Goal: Information Seeking & Learning: Learn about a topic

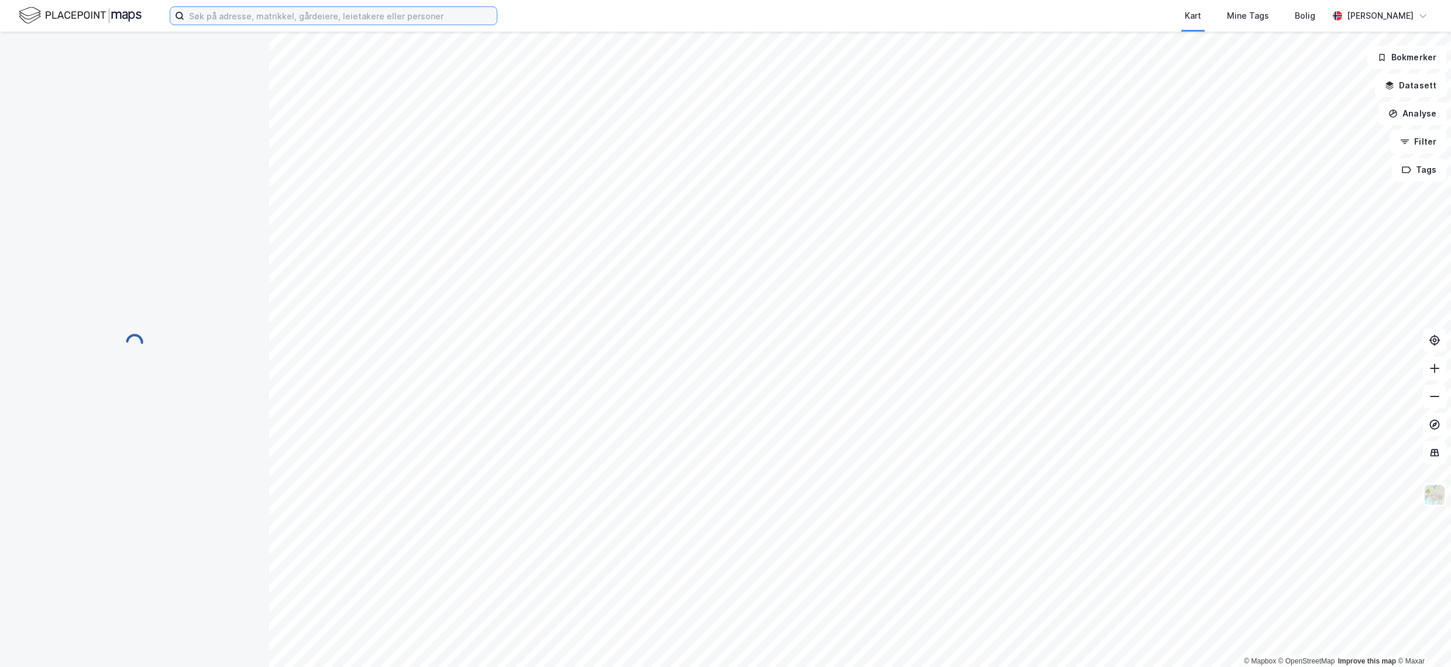
click at [417, 22] on input at bounding box center [340, 16] width 312 height 18
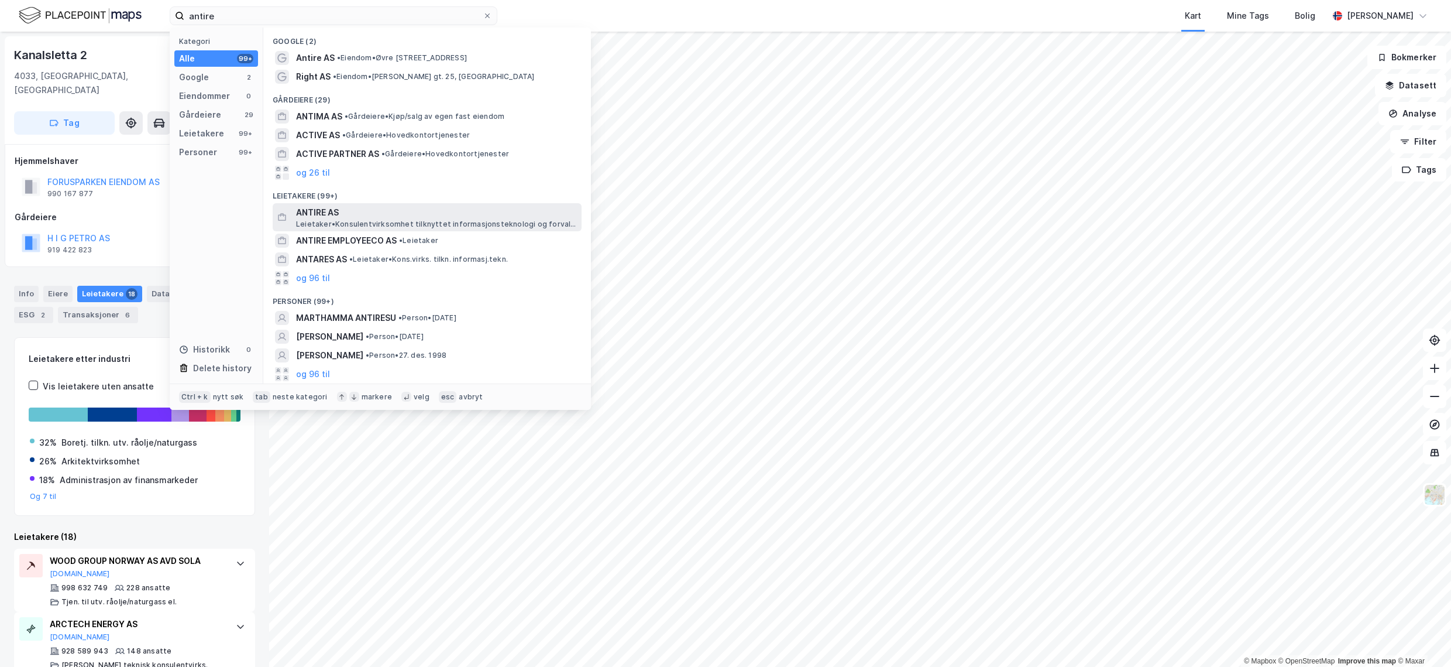
click at [439, 224] on span "Leietaker • Konsulentvirksomhet tilknyttet informasjonsteknologi og forvaltning…" at bounding box center [437, 223] width 283 height 9
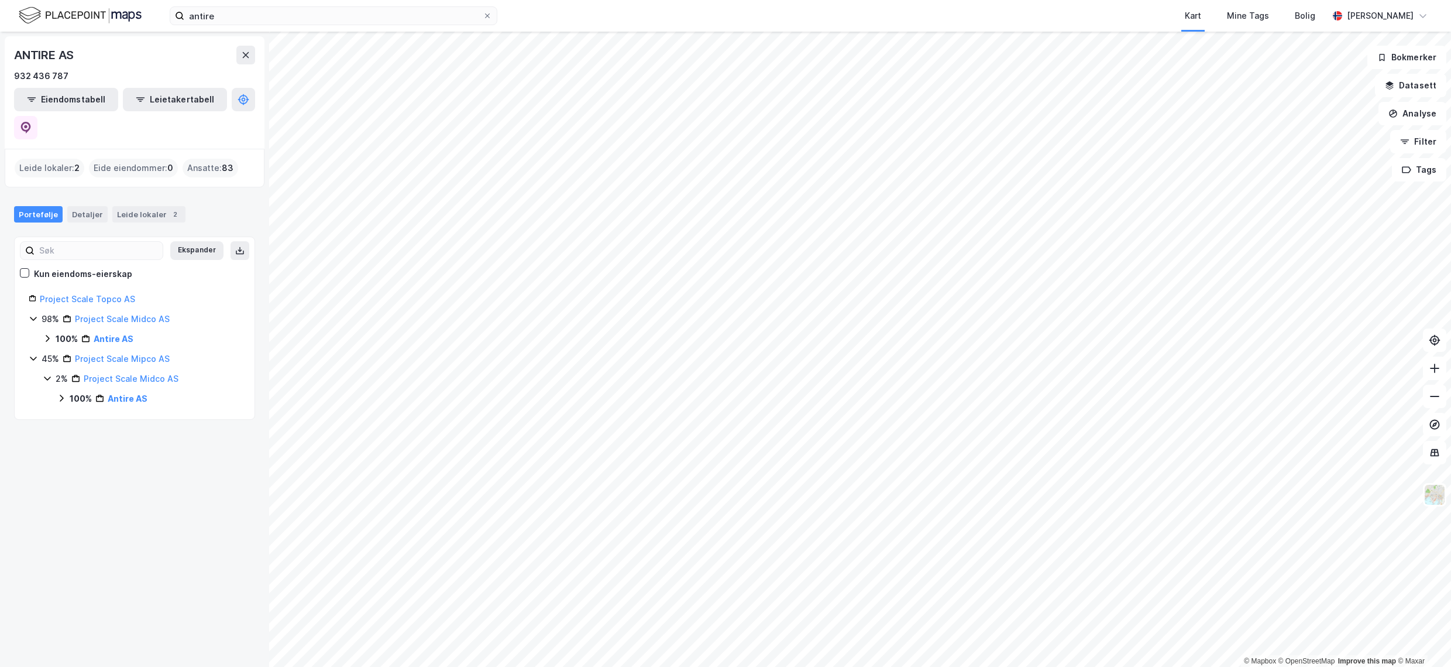
click at [53, 159] on div "Leide lokaler : 2" at bounding box center [50, 168] width 70 height 19
click at [51, 159] on div "Leide lokaler : 2" at bounding box center [50, 168] width 70 height 19
click at [68, 159] on div "Leide lokaler : 2" at bounding box center [50, 168] width 70 height 19
click at [73, 159] on div "Leide lokaler : 2" at bounding box center [50, 168] width 70 height 19
drag, startPoint x: 146, startPoint y: 183, endPoint x: 139, endPoint y: 183, distance: 6.4
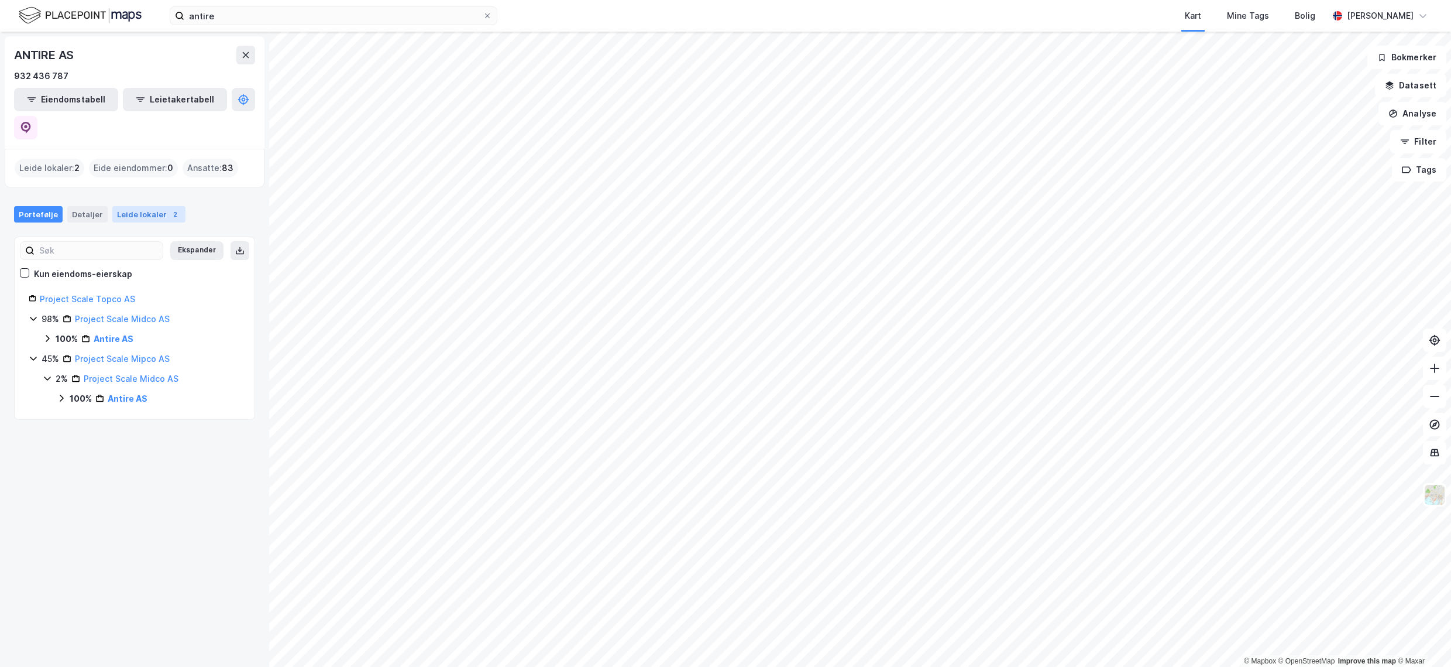
click at [144, 206] on div "Leide lokaler 2" at bounding box center [148, 214] width 73 height 16
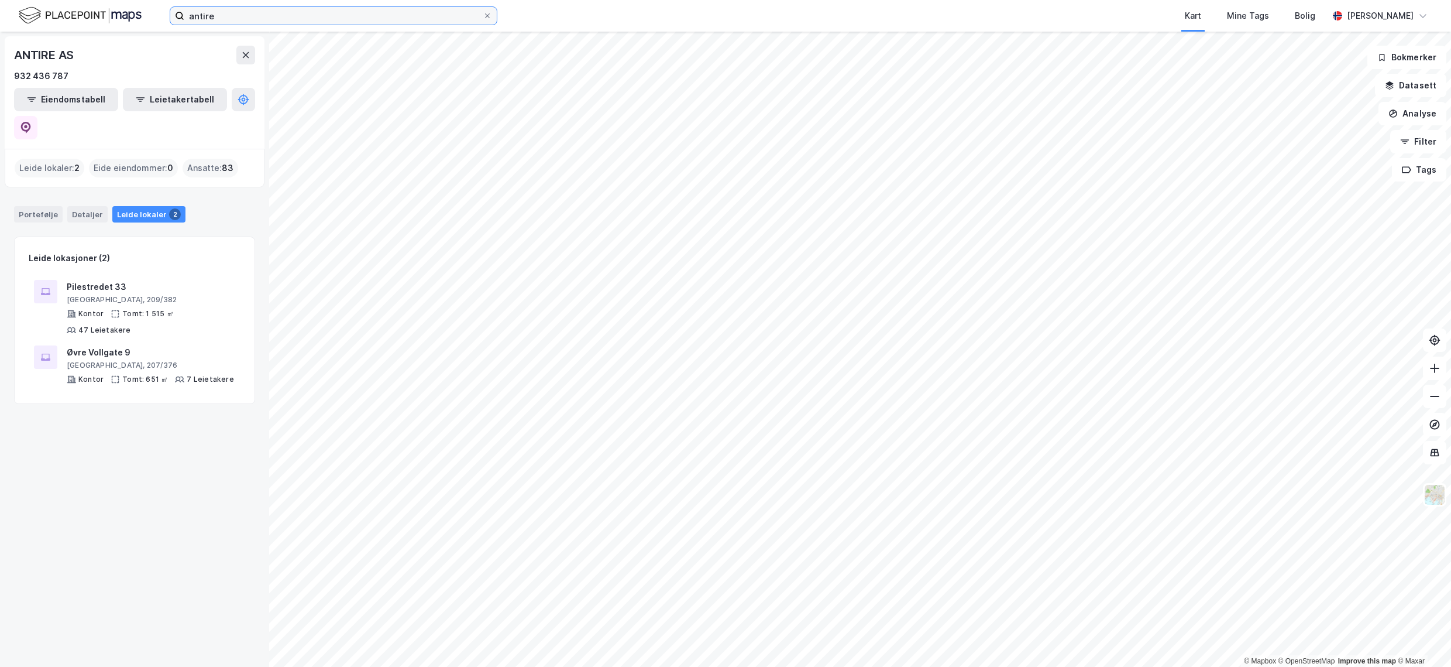
click at [221, 20] on input "antire" at bounding box center [333, 16] width 298 height 18
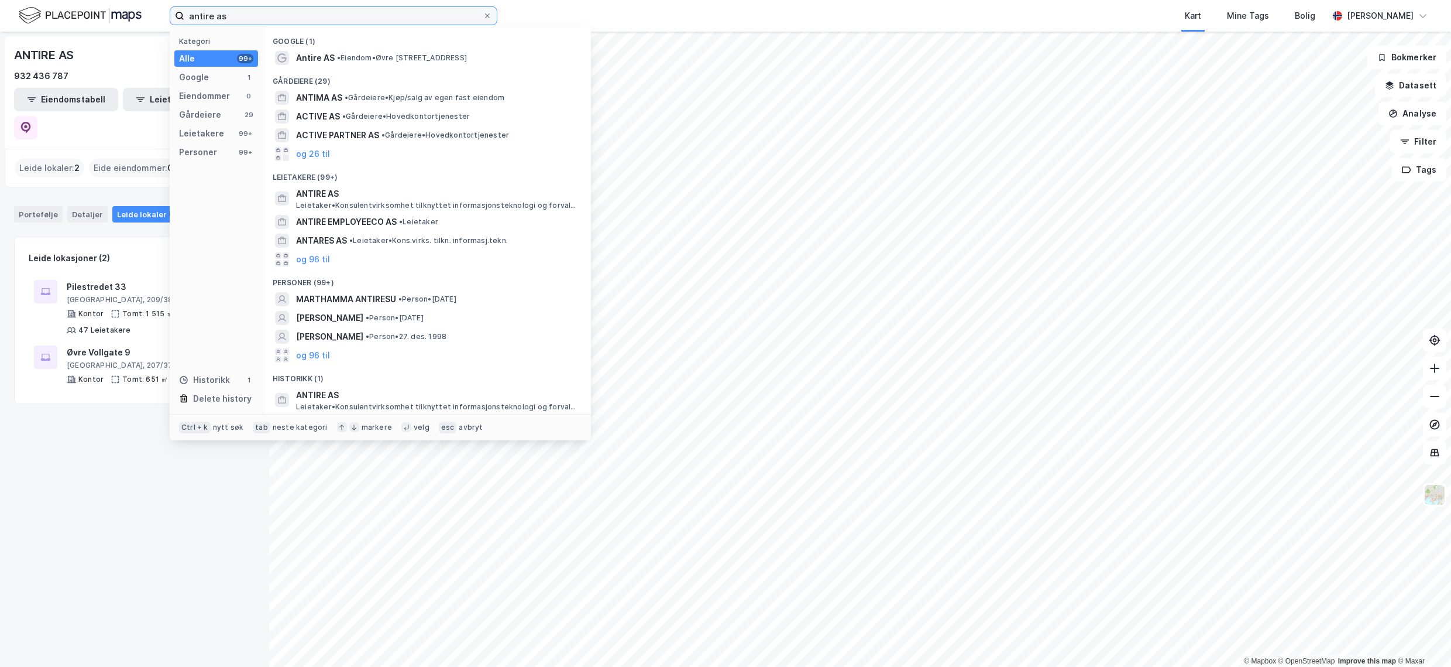
click at [259, 13] on input "antire as" at bounding box center [333, 16] width 298 height 18
click at [254, 15] on input "antire as" at bounding box center [333, 16] width 298 height 18
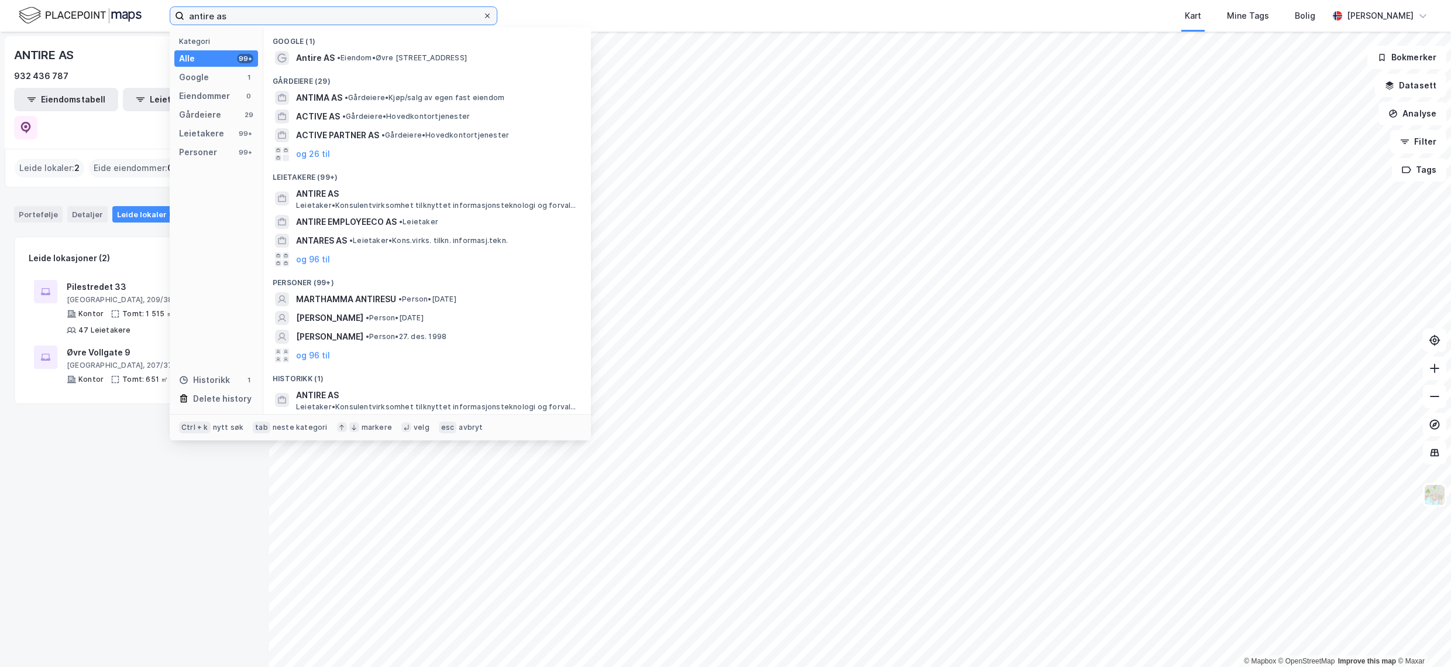
type input "antire as"
click at [488, 14] on icon at bounding box center [487, 15] width 7 height 7
click at [483, 14] on input "antire as" at bounding box center [333, 16] width 298 height 18
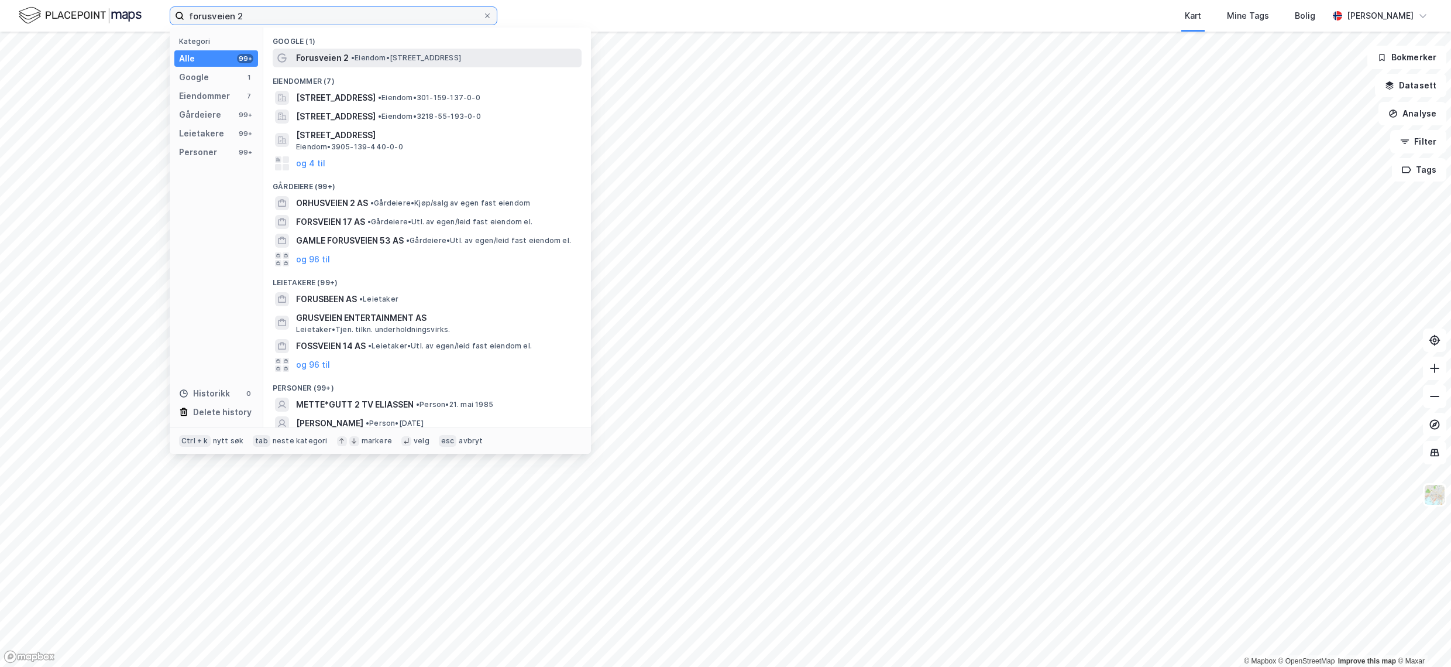
type input "forusveien 2"
click at [425, 58] on span "• Eiendom • [STREET_ADDRESS]" at bounding box center [406, 57] width 110 height 9
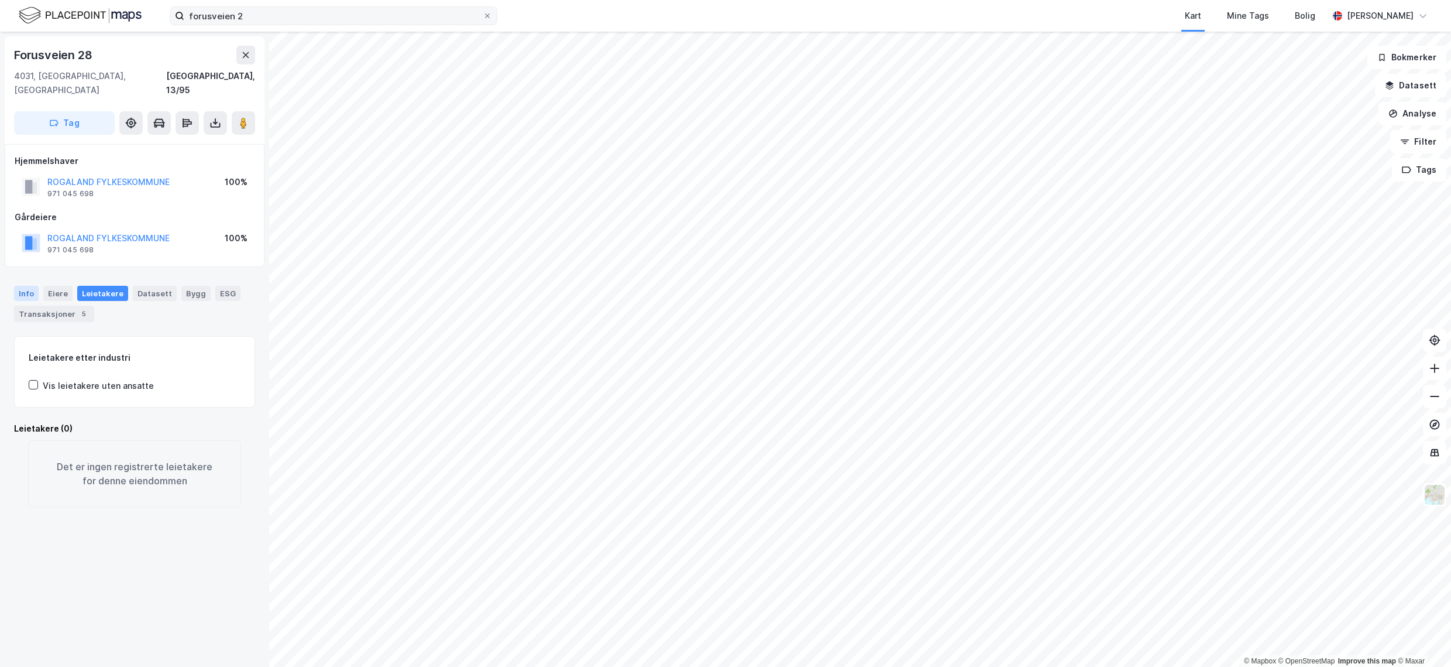
click at [28, 286] on div "Info" at bounding box center [26, 293] width 25 height 15
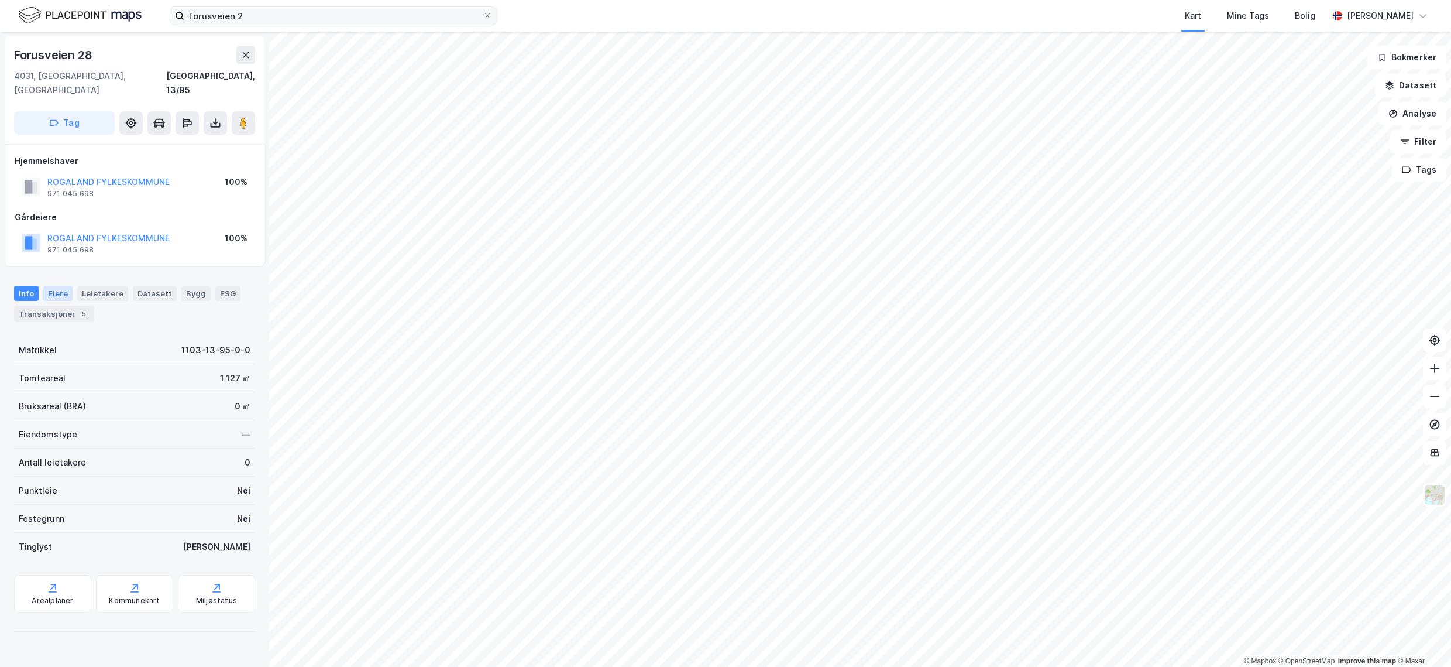
click at [47, 286] on div "Eiere" at bounding box center [57, 293] width 29 height 15
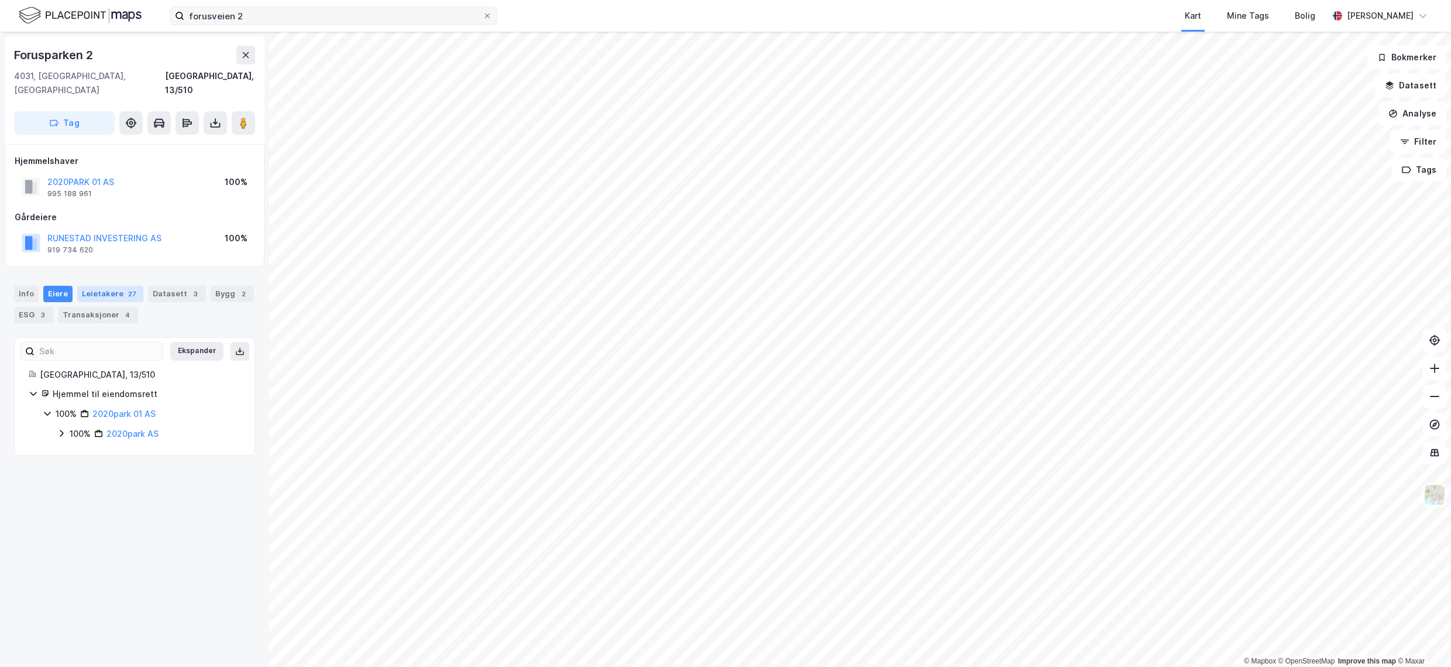
click at [96, 286] on div "Leietakere 27" at bounding box center [110, 294] width 66 height 16
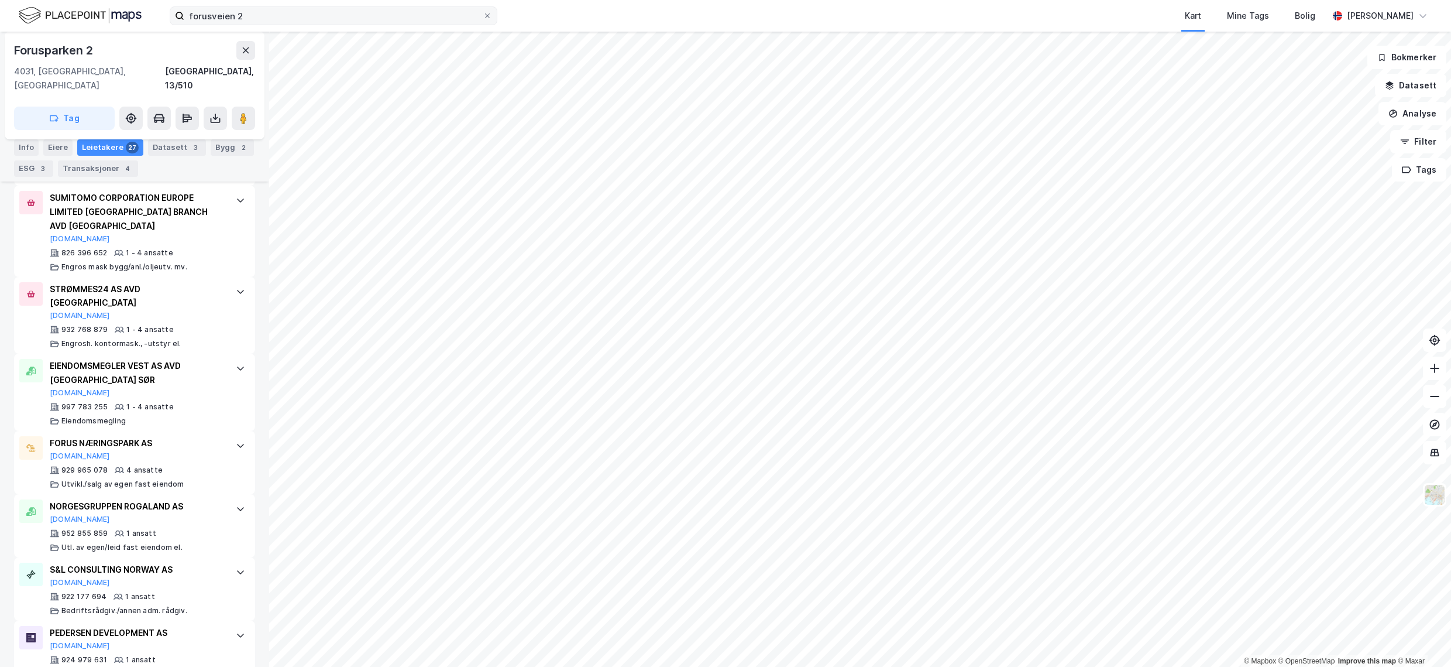
scroll to position [1761, 0]
click at [252, 425] on div "© Mapbox © OpenStreetMap Improve this map © Maxar [STREET_ADDRESS], 13/510 Tag …" at bounding box center [725, 349] width 1451 height 635
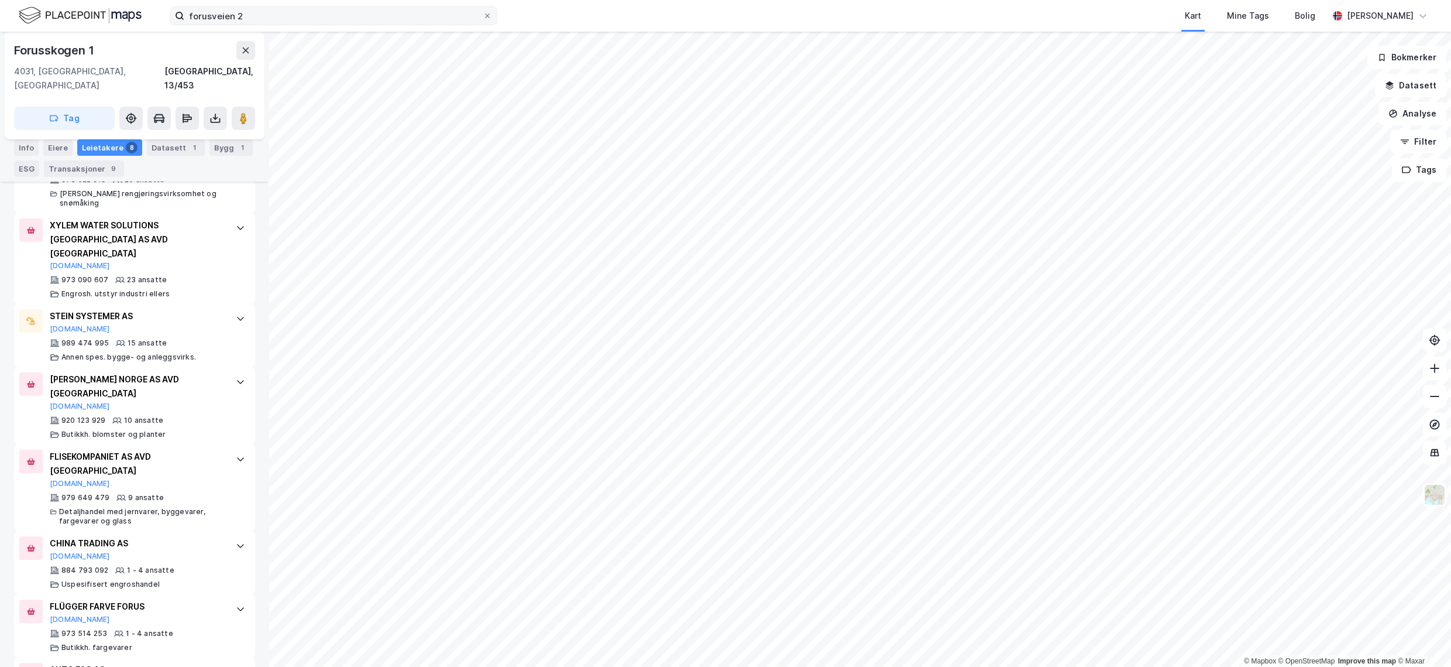
scroll to position [480, 0]
click at [184, 336] on div "989 474 995 15 ansatte [PERSON_NAME]. bygge- og anleggsvirks." at bounding box center [137, 347] width 174 height 23
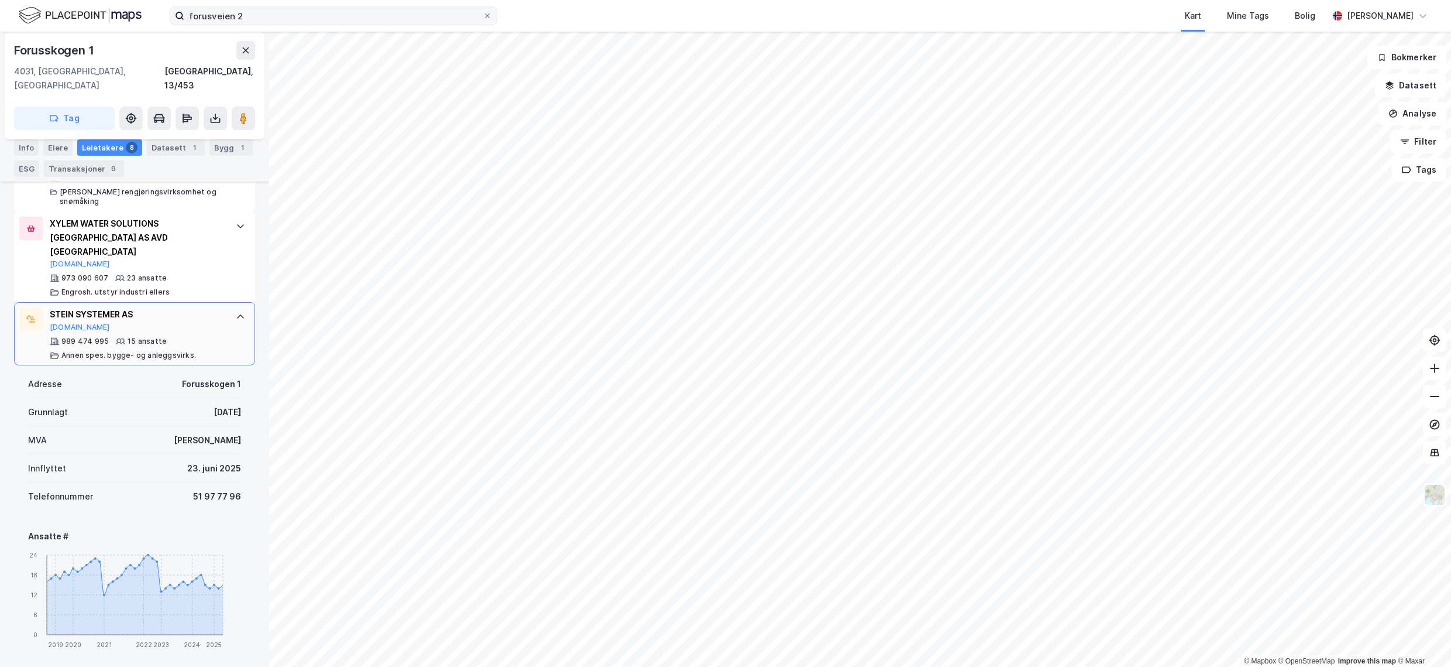
click at [92, 307] on div "STEIN SYSTEMER AS" at bounding box center [137, 314] width 174 height 14
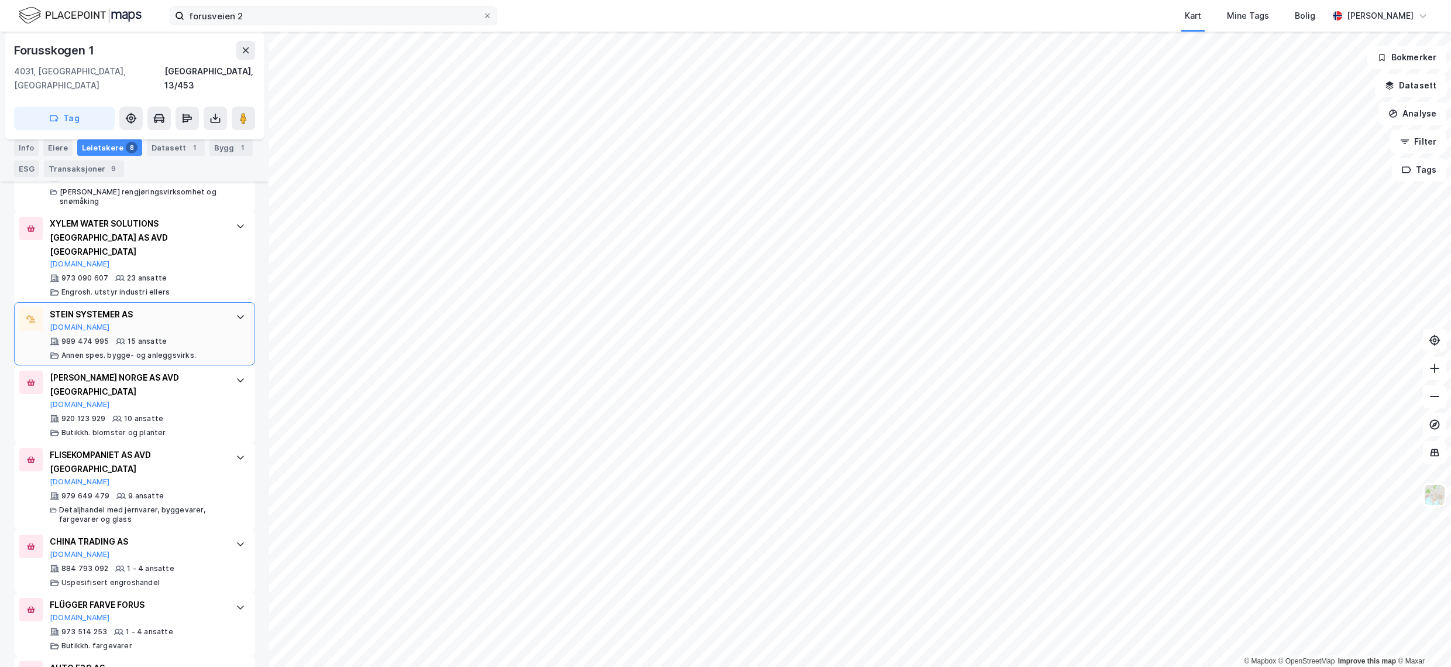
click at [92, 307] on div "STEIN SYSTEMER AS" at bounding box center [137, 314] width 174 height 14
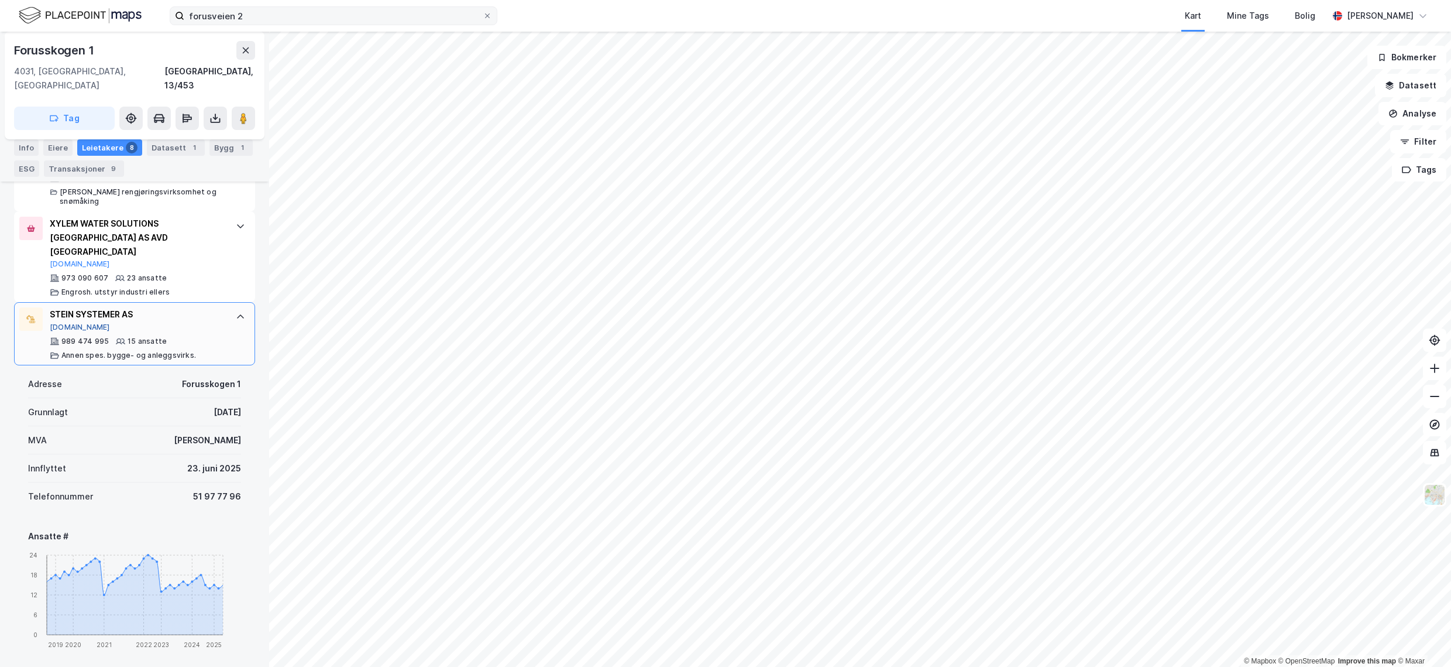
click at [55, 322] on button "[DOMAIN_NAME]" at bounding box center [80, 326] width 60 height 9
